Goal: Task Accomplishment & Management: Use online tool/utility

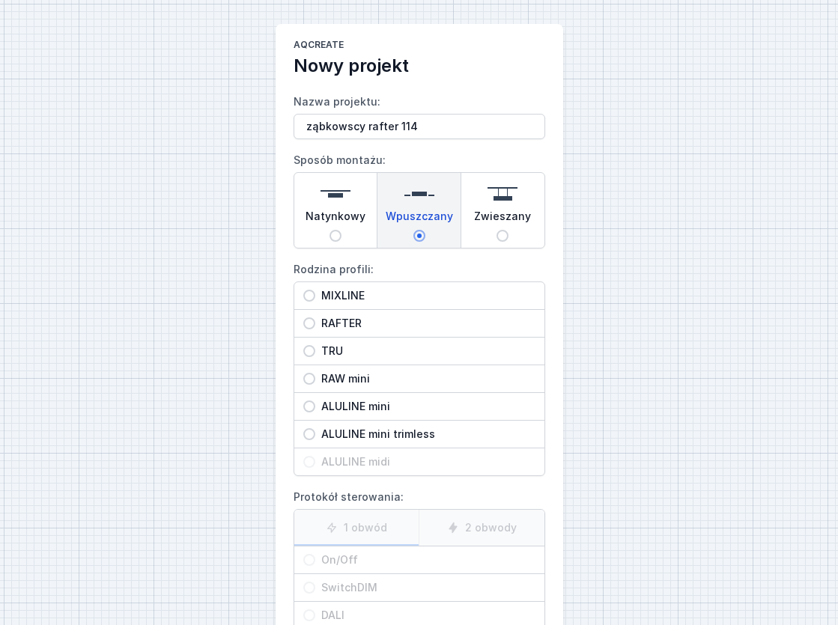
click at [322, 316] on span "RAFTER" at bounding box center [425, 323] width 220 height 15
click at [315, 318] on input "RAFTER" at bounding box center [309, 324] width 12 height 12
radio input "true"
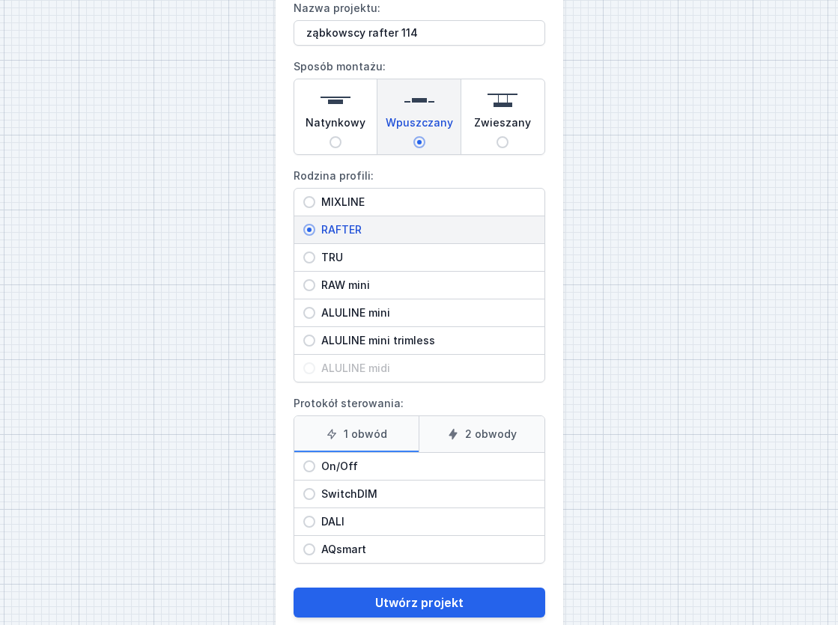
click at [333, 515] on span "DALI" at bounding box center [425, 521] width 220 height 15
click at [315, 516] on input "DALI" at bounding box center [309, 522] width 12 height 12
radio input "true"
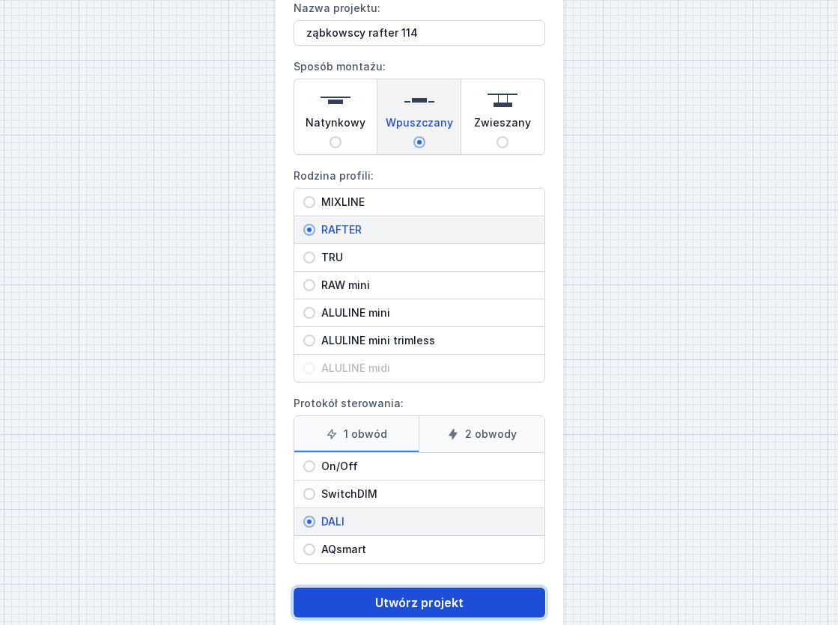
click at [431, 597] on button "Utwórz projekt" at bounding box center [420, 603] width 252 height 30
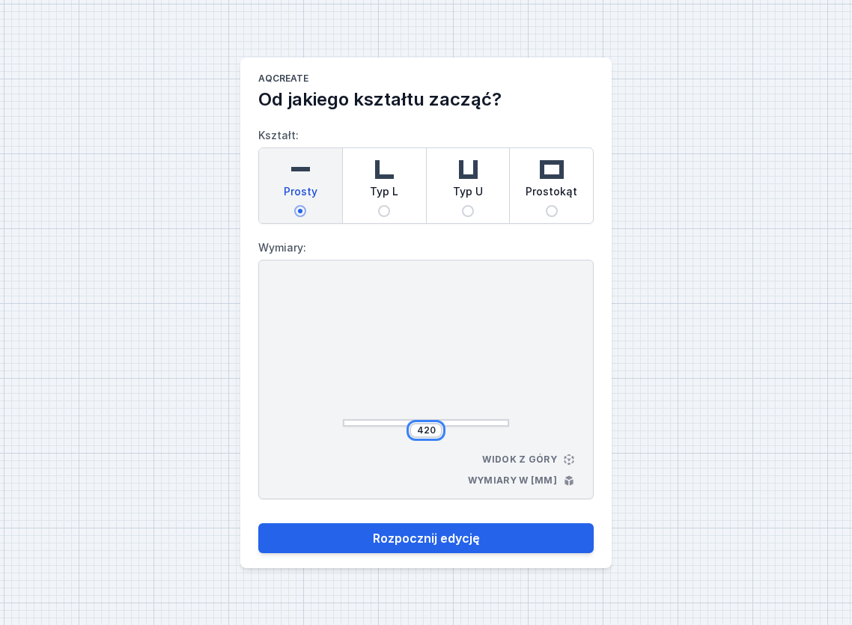
click at [428, 431] on input "420" at bounding box center [426, 431] width 24 height 12
type input "1140"
click at [258, 523] on button "Rozpocznij edycję" at bounding box center [425, 538] width 335 height 30
type input "1140"
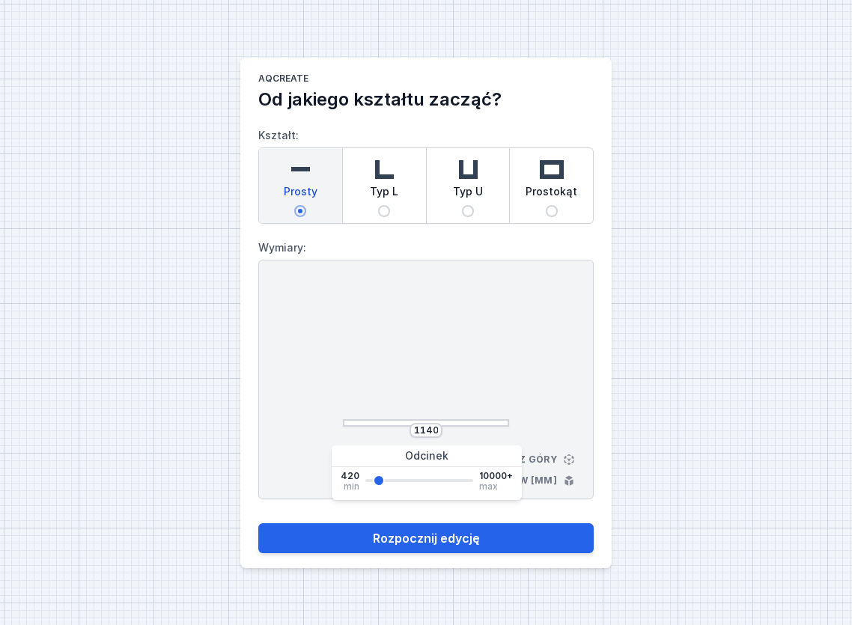
select select "M"
select select "3000"
select select "4"
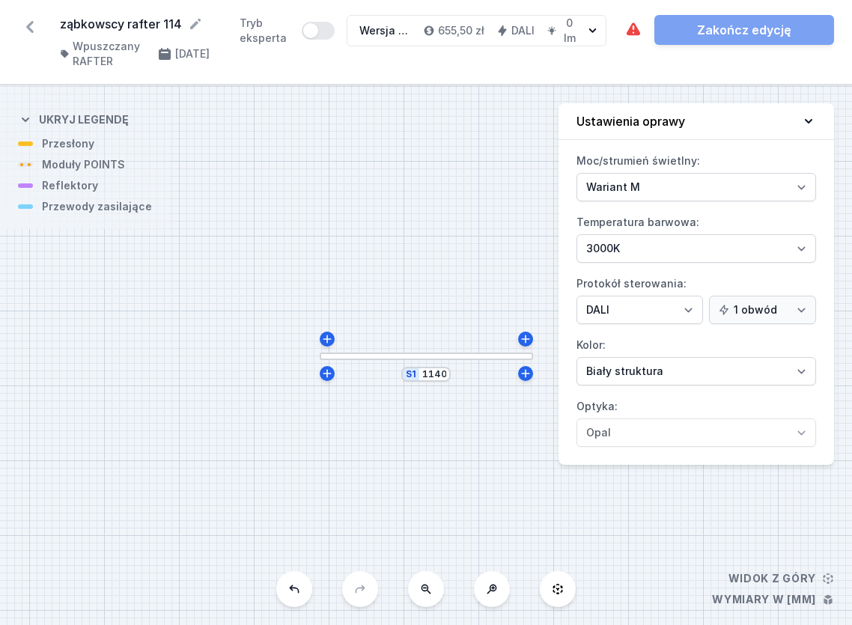
click at [454, 359] on div "S1 1140" at bounding box center [426, 355] width 852 height 540
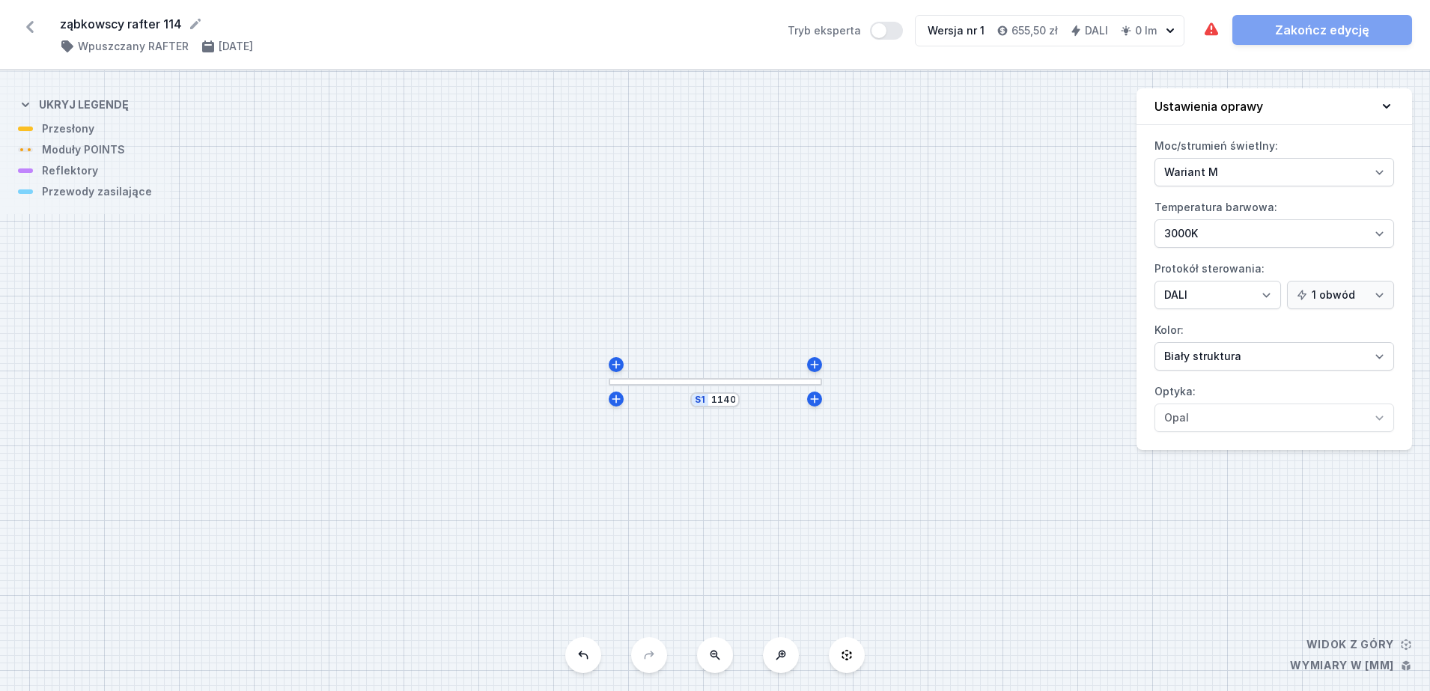
click at [668, 380] on div at bounding box center [715, 381] width 213 height 7
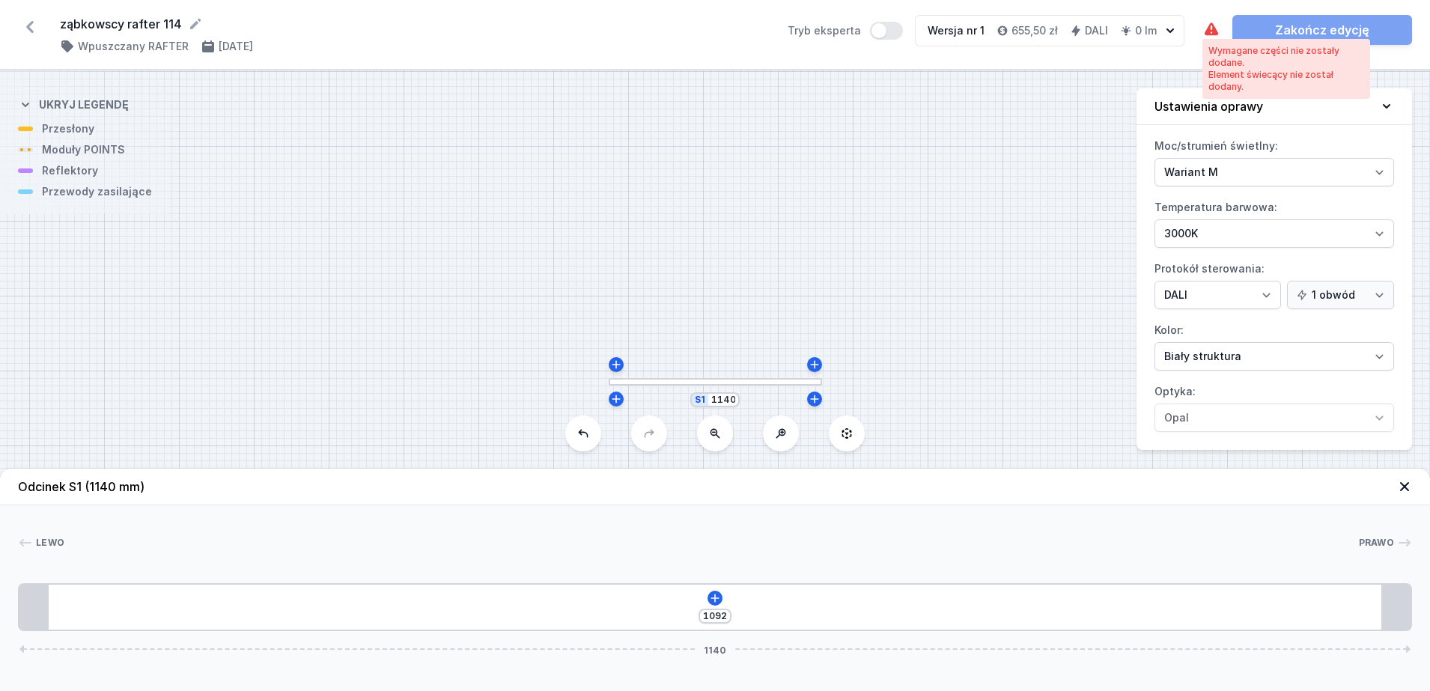
click at [837, 39] on div "Wymagane części nie zostały dodane. Element świecący nie został dodany." at bounding box center [1287, 69] width 168 height 60
click at [718, 595] on icon at bounding box center [715, 598] width 12 height 12
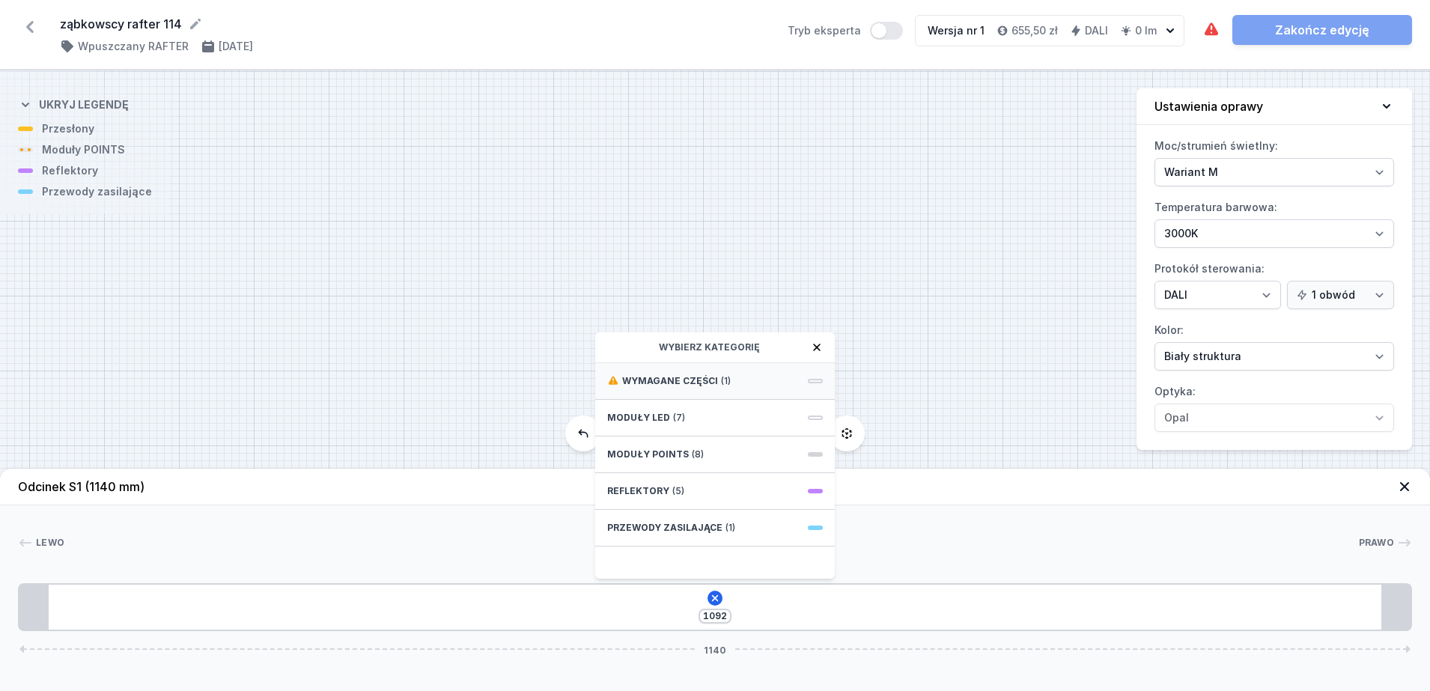
click at [684, 371] on div "Wymagane części (1)" at bounding box center [715, 381] width 240 height 37
click at [690, 368] on div "Hole for power supply cable" at bounding box center [715, 380] width 240 height 34
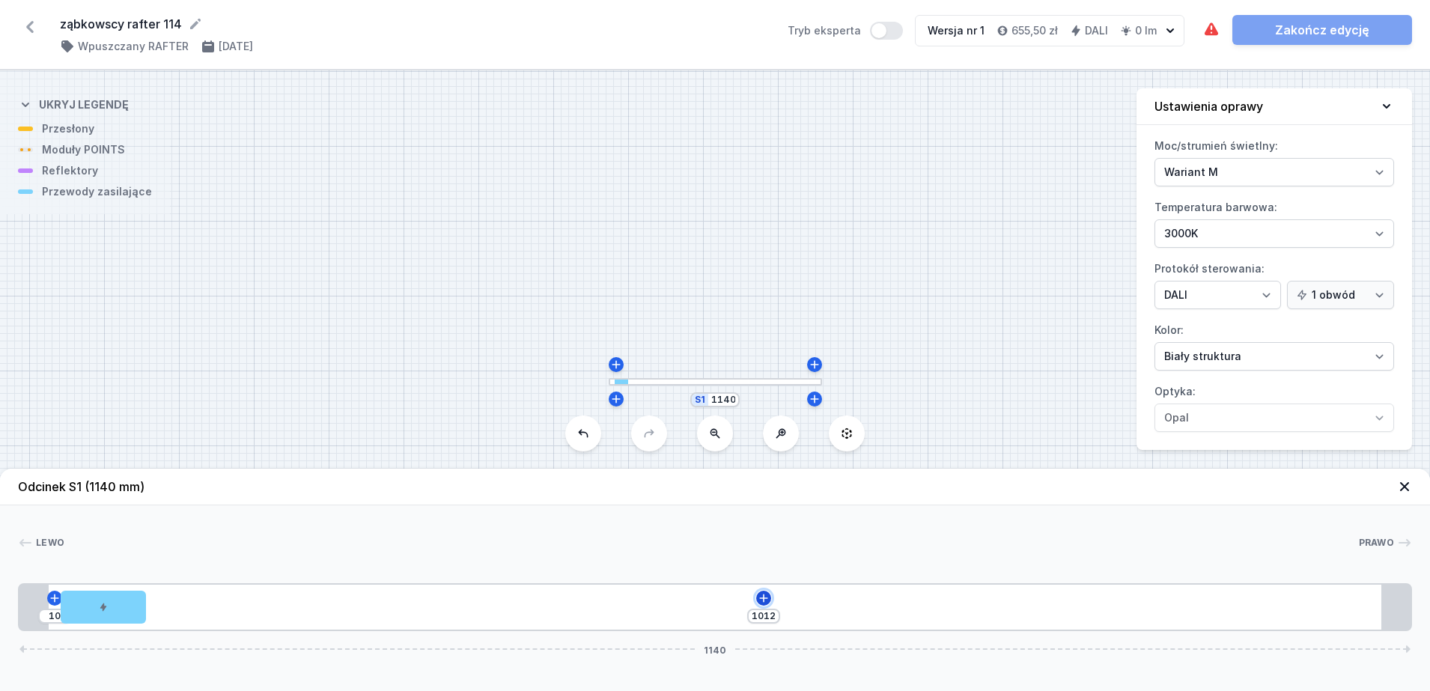
click at [768, 600] on icon at bounding box center [764, 598] width 12 height 12
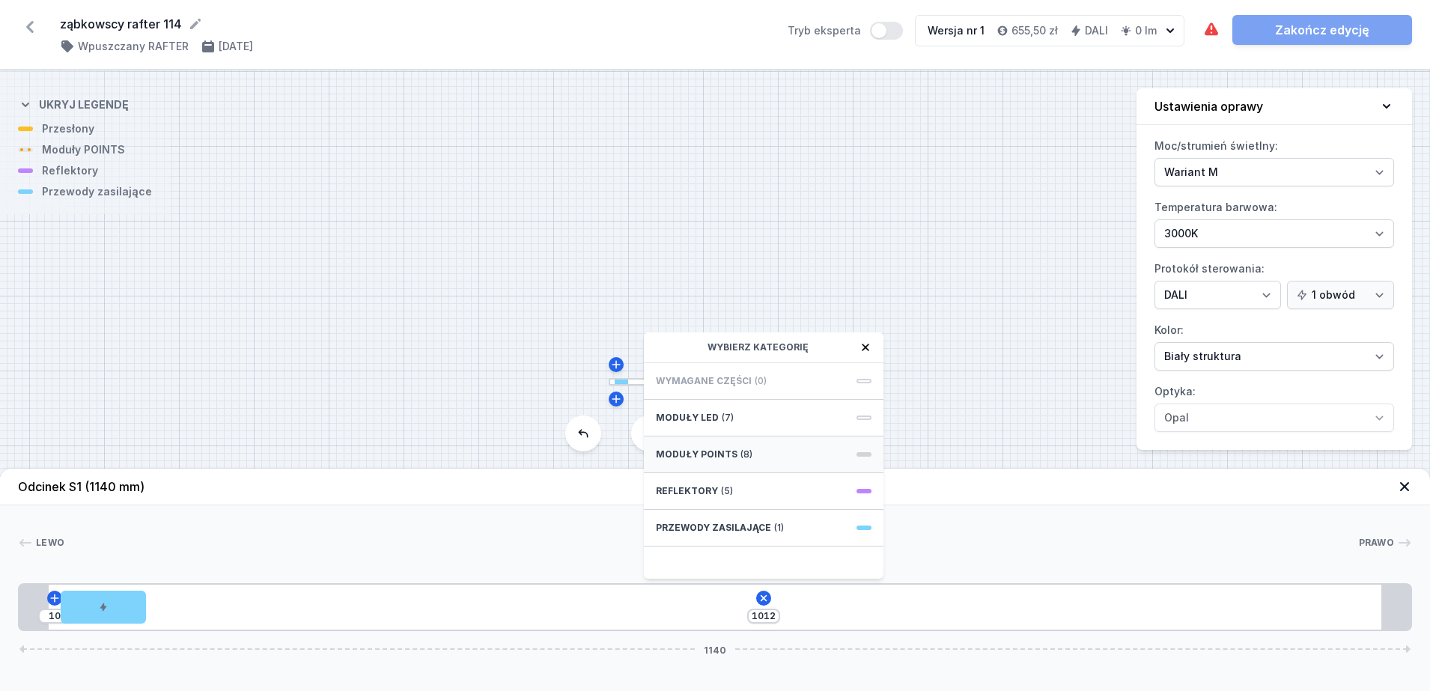
click at [741, 452] on span "(8)" at bounding box center [747, 455] width 12 height 12
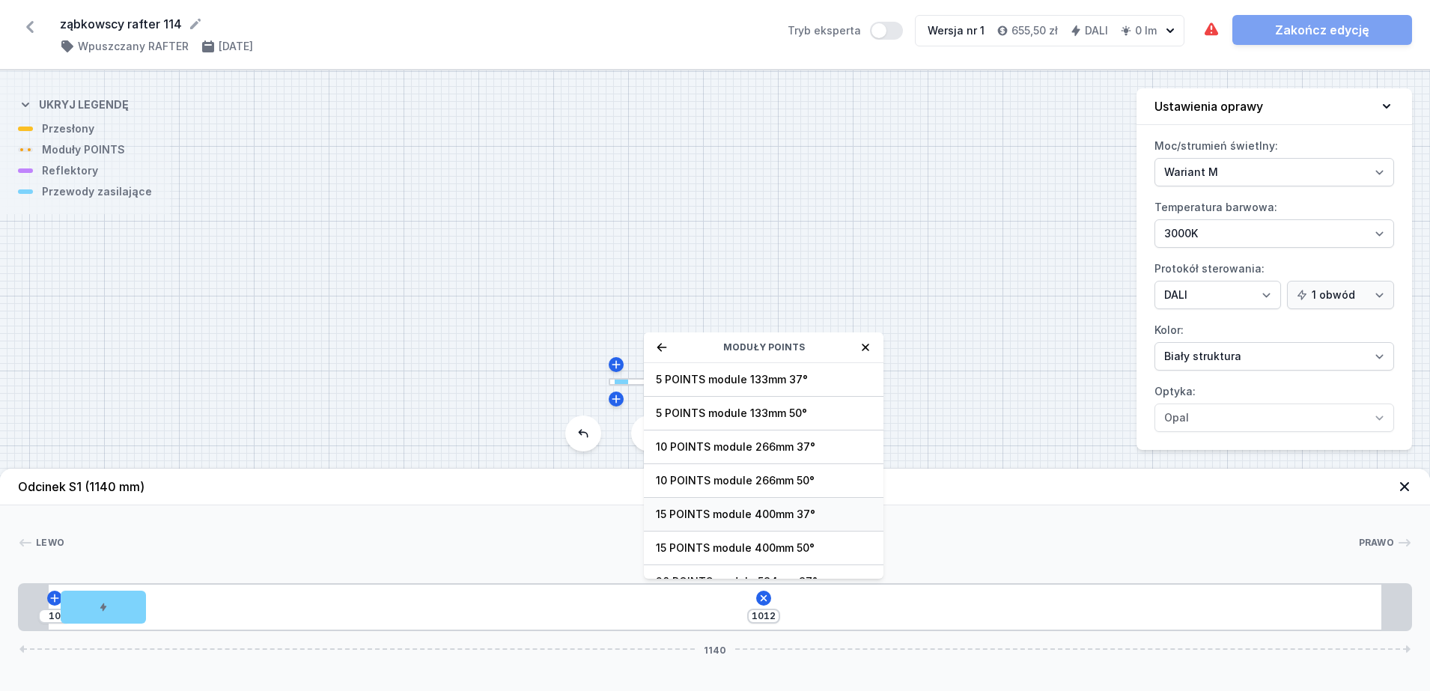
scroll to position [54, 0]
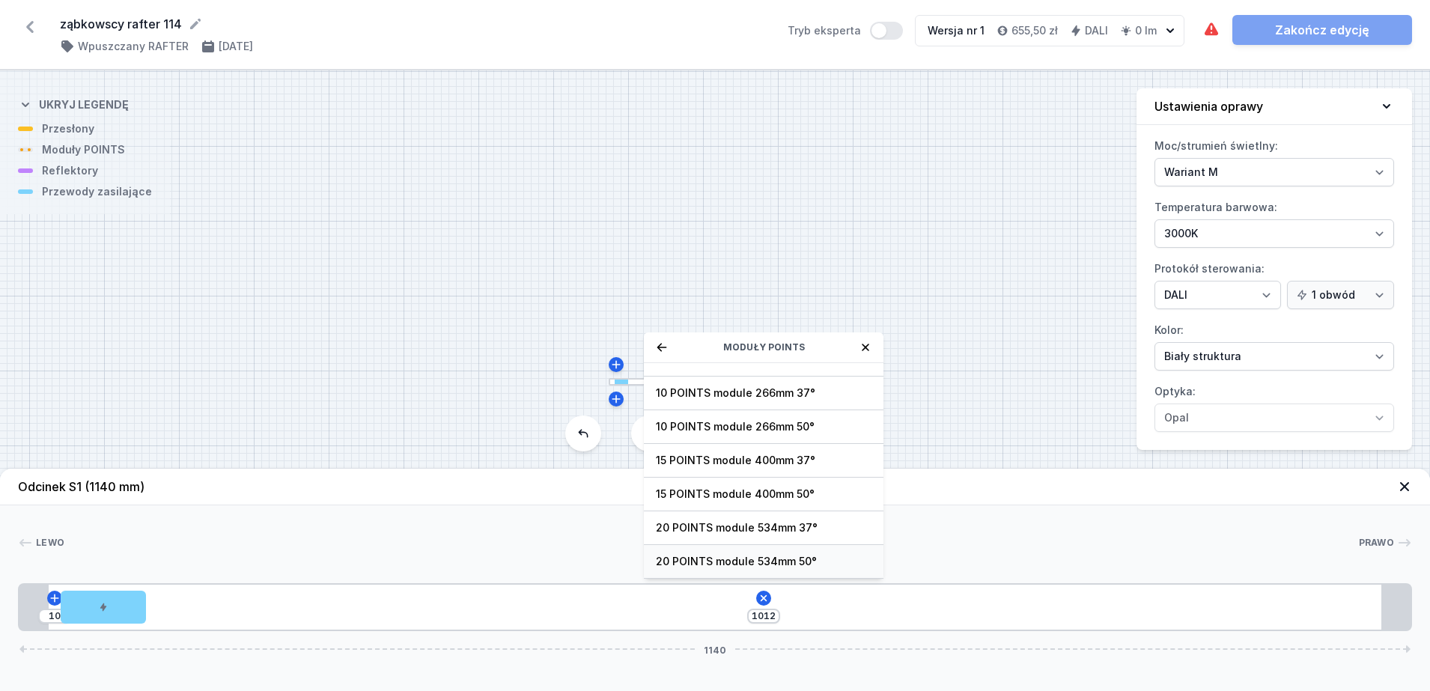
click at [755, 563] on span "20 POINTS module 534mm 50°" at bounding box center [764, 561] width 216 height 15
type input "478"
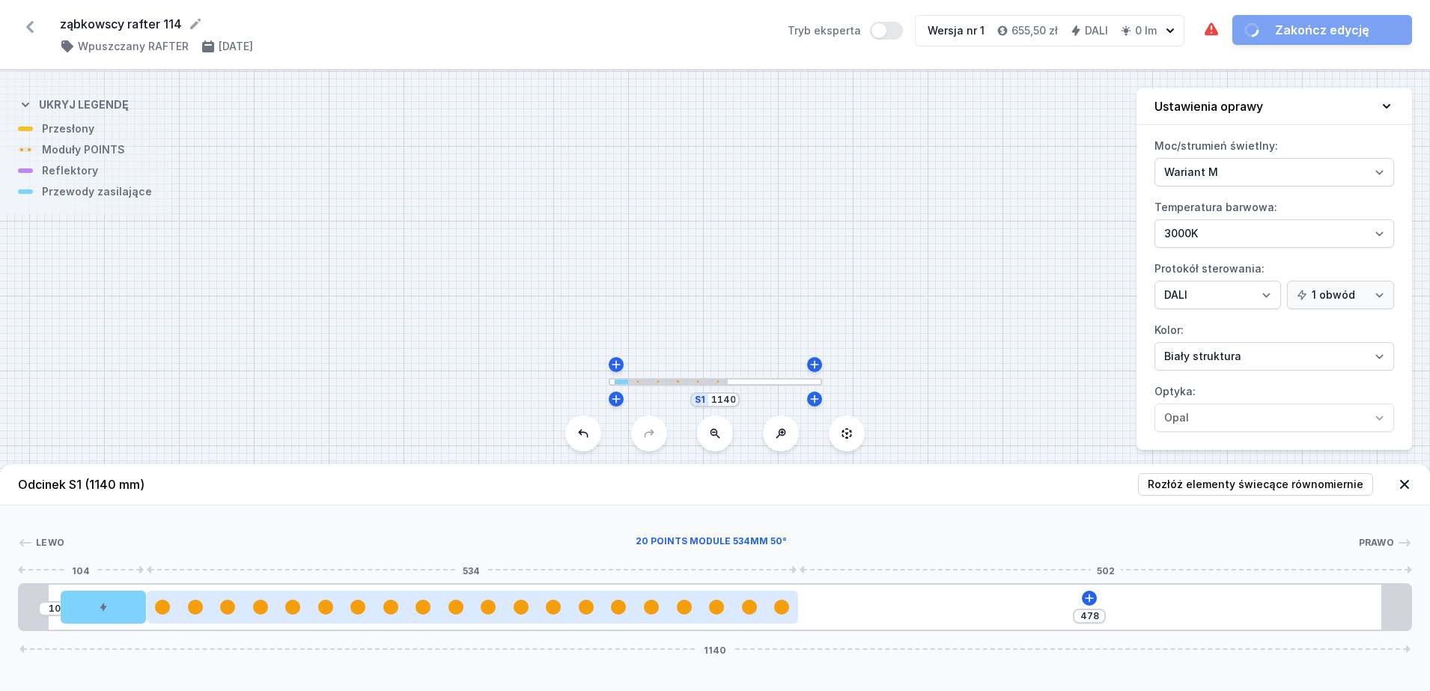
click at [747, 604] on div at bounding box center [749, 607] width 15 height 15
select select "2990"
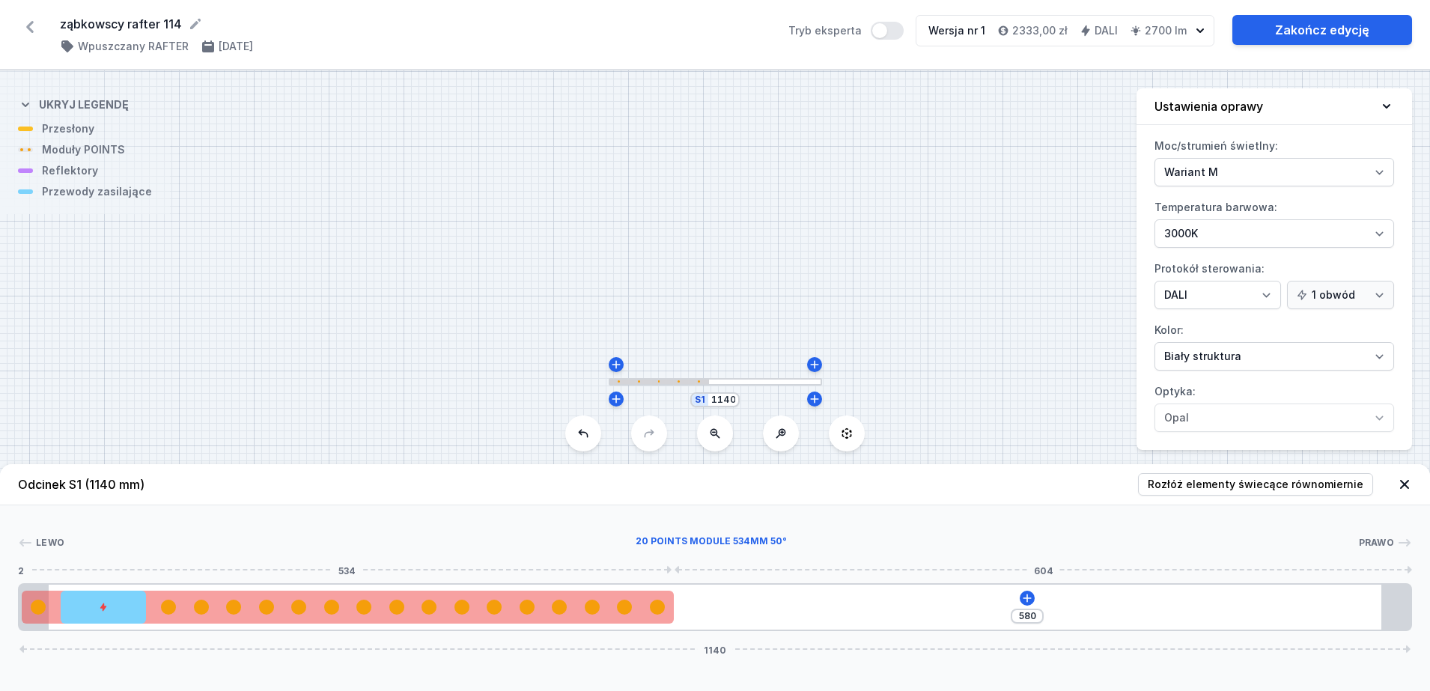
drag, startPoint x: 508, startPoint y: 616, endPoint x: 272, endPoint y: 611, distance: 235.9
click at [272, 611] on div at bounding box center [348, 607] width 652 height 33
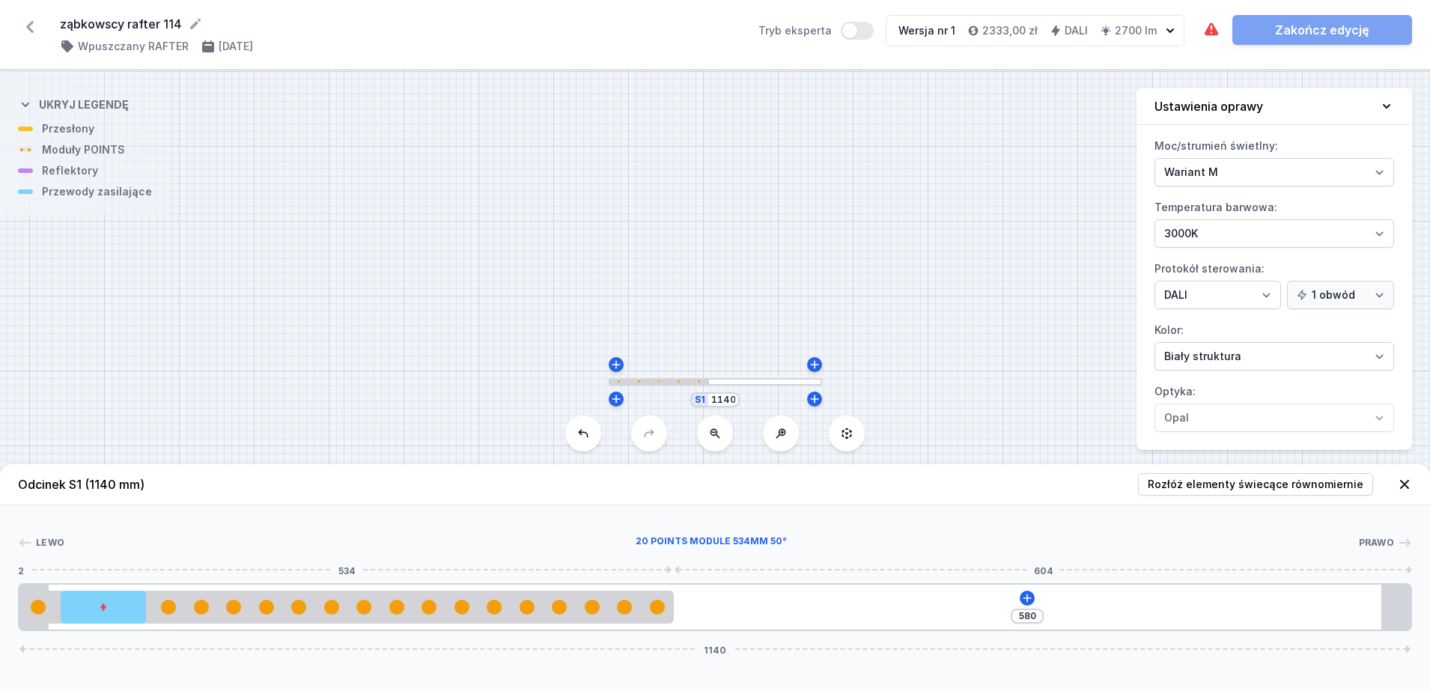
type input "478"
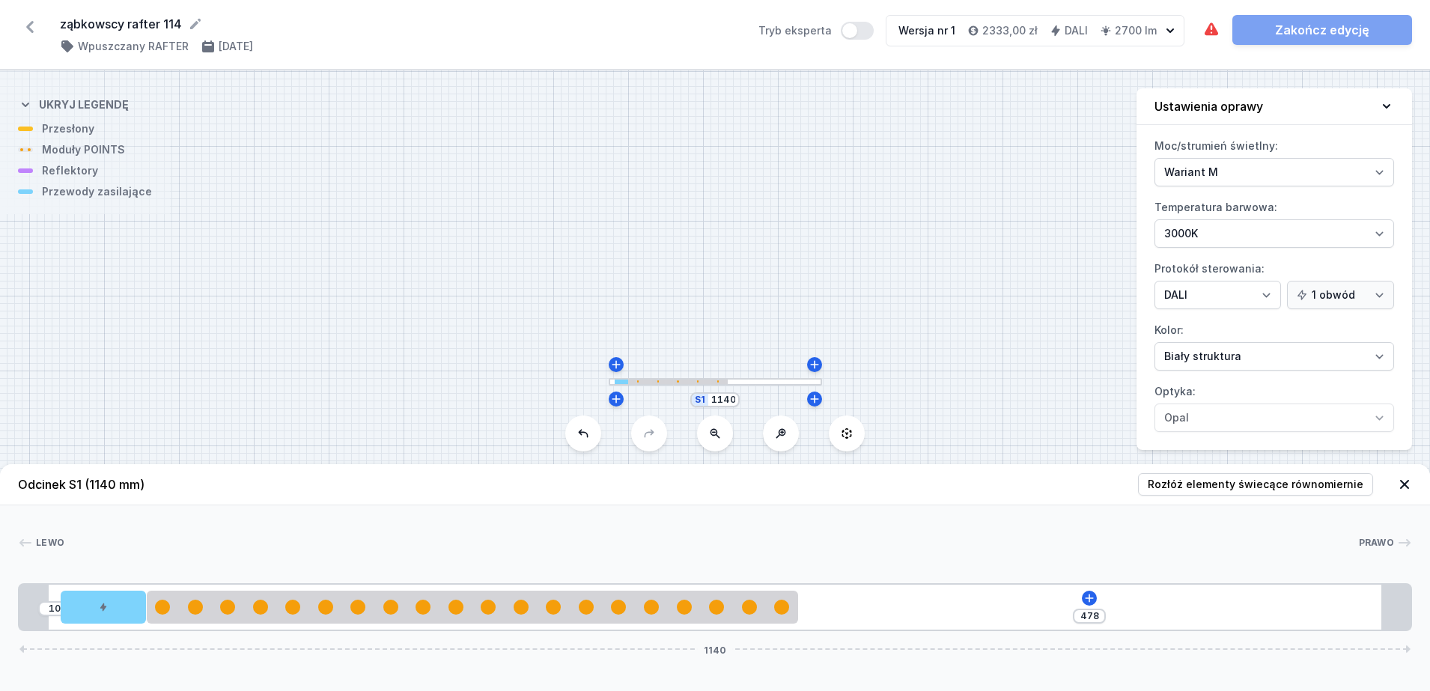
drag, startPoint x: 342, startPoint y: 622, endPoint x: 422, endPoint y: 625, distance: 79.4
click at [422, 625] on div "10 478 1140" at bounding box center [715, 607] width 1394 height 48
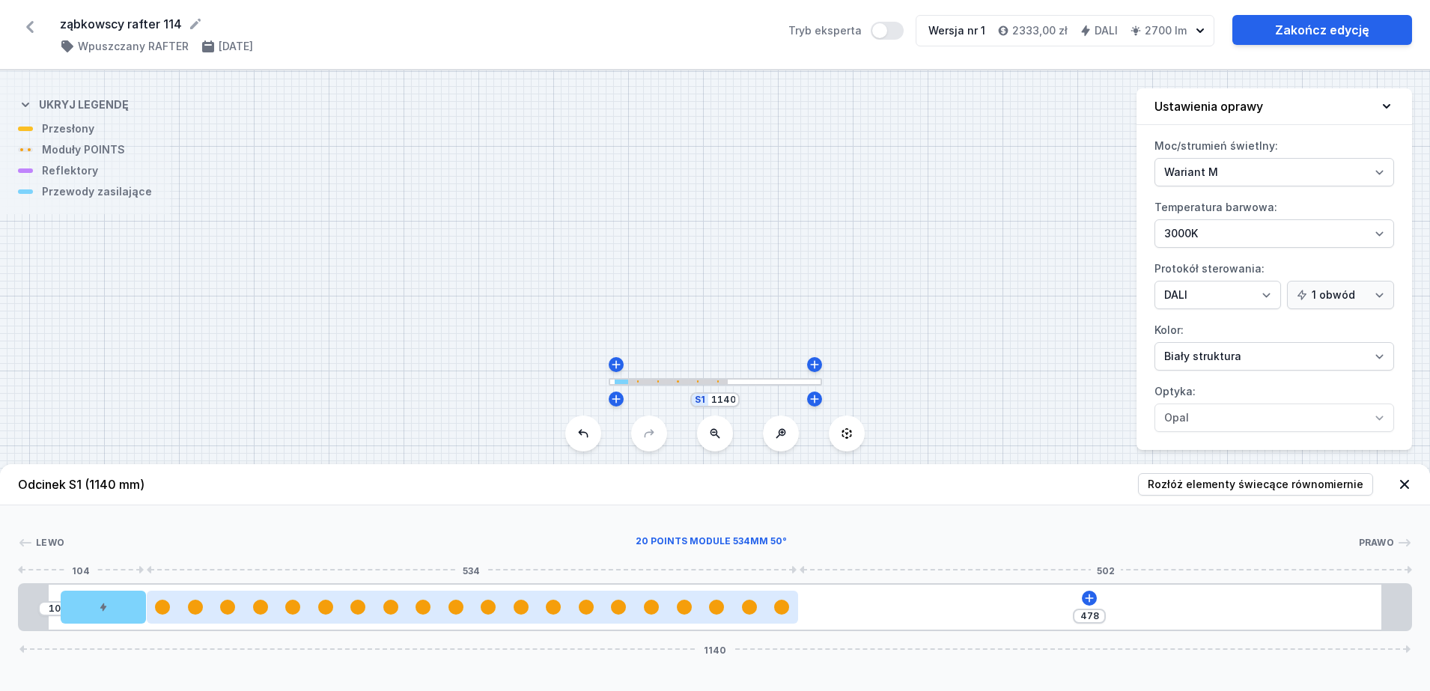
click at [163, 612] on div at bounding box center [162, 607] width 15 height 15
